Goal: Register for event/course

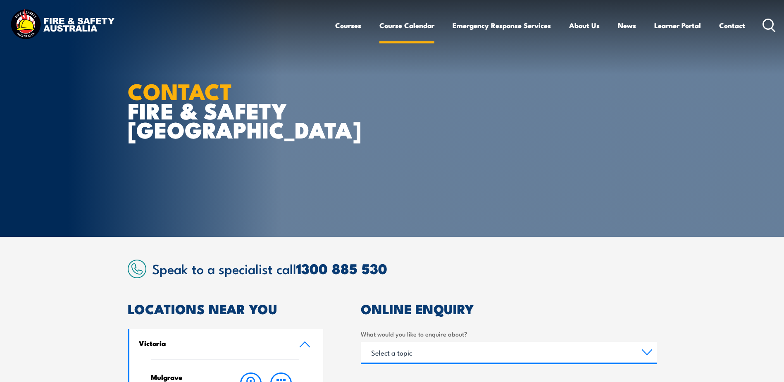
click at [404, 25] on link "Course Calendar" at bounding box center [406, 25] width 55 height 22
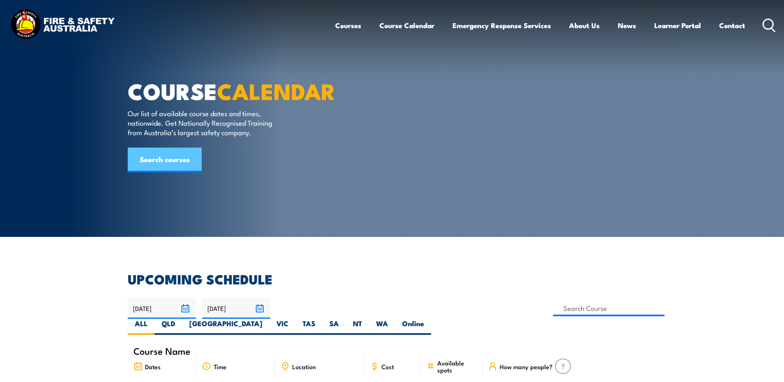
click at [176, 172] on link "Search courses" at bounding box center [165, 159] width 74 height 25
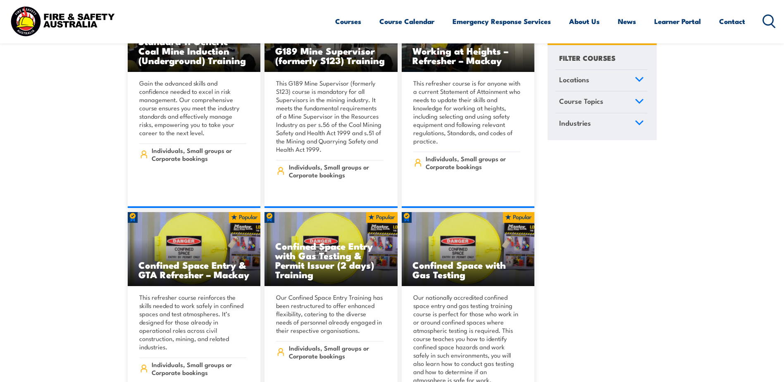
scroll to position [1281, 0]
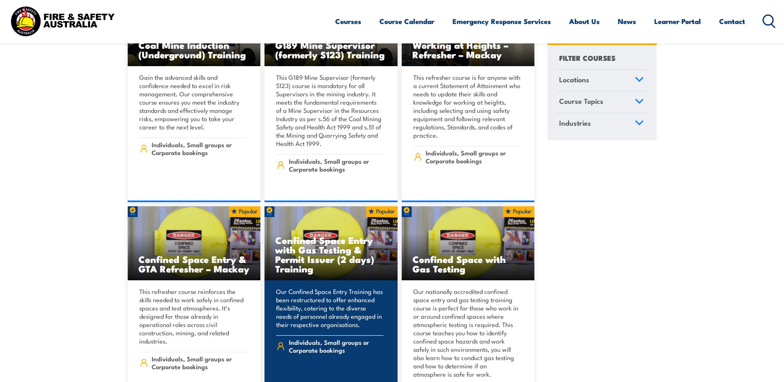
click at [329, 244] on h3 "Confined Space Entry with Gas Testing & Permit Issuer (2 days) Training" at bounding box center [331, 254] width 112 height 38
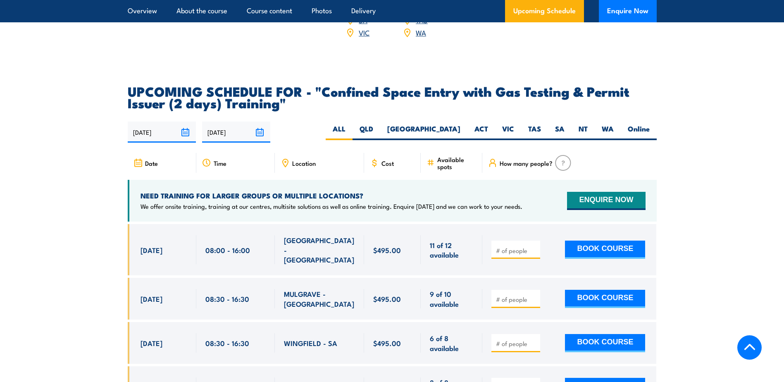
scroll to position [1446, 0]
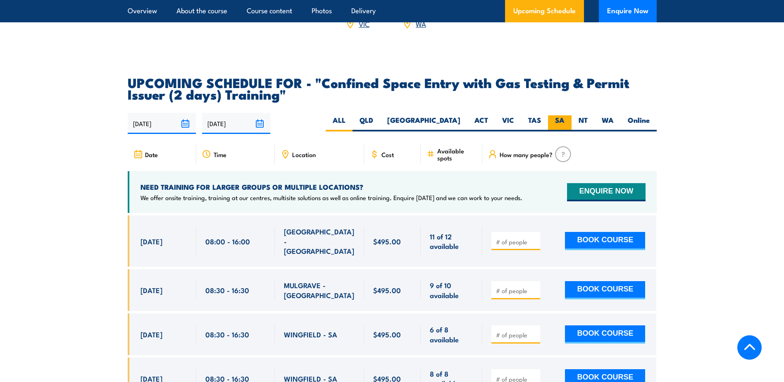
click at [560, 117] on label "SA" at bounding box center [560, 123] width 24 height 16
click at [564, 117] on input "SA" at bounding box center [566, 117] width 5 height 5
radio input "true"
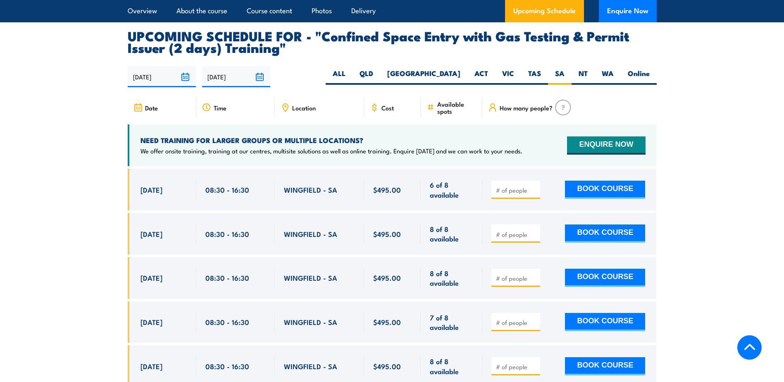
scroll to position [1520, 0]
